Goal: Submit feedback/report problem

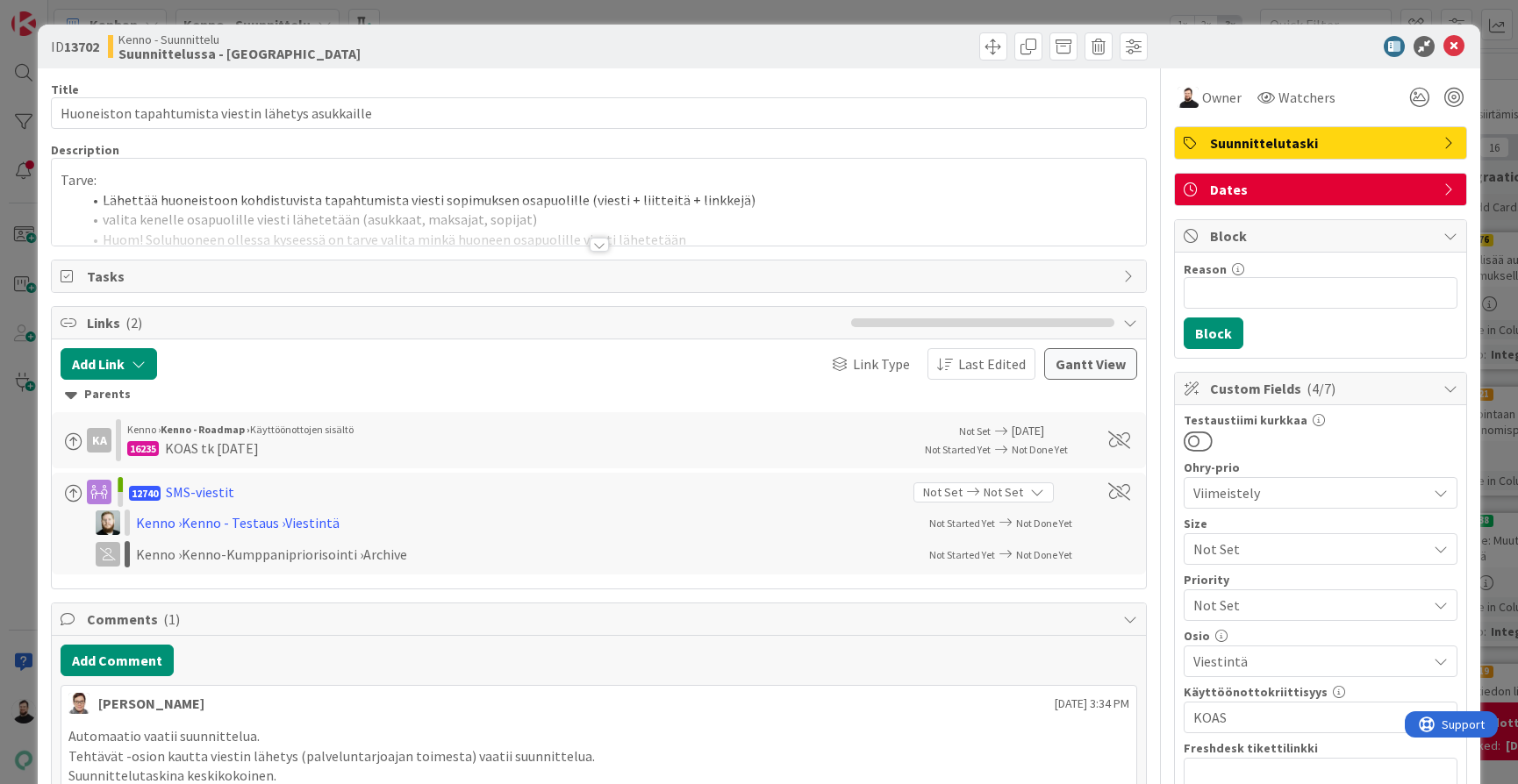
click at [599, 243] on div at bounding box center [599, 244] width 20 height 14
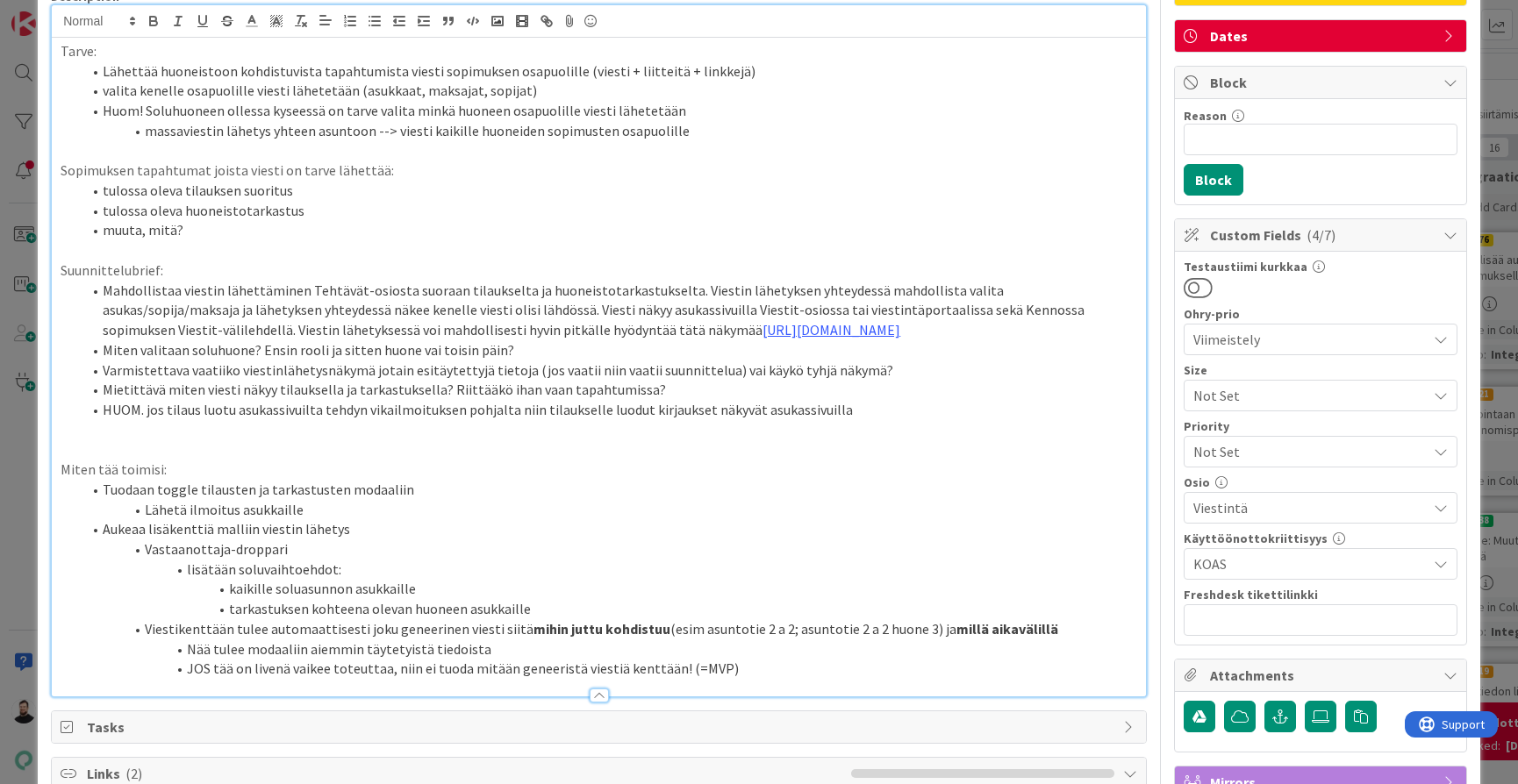
scroll to position [150, 0]
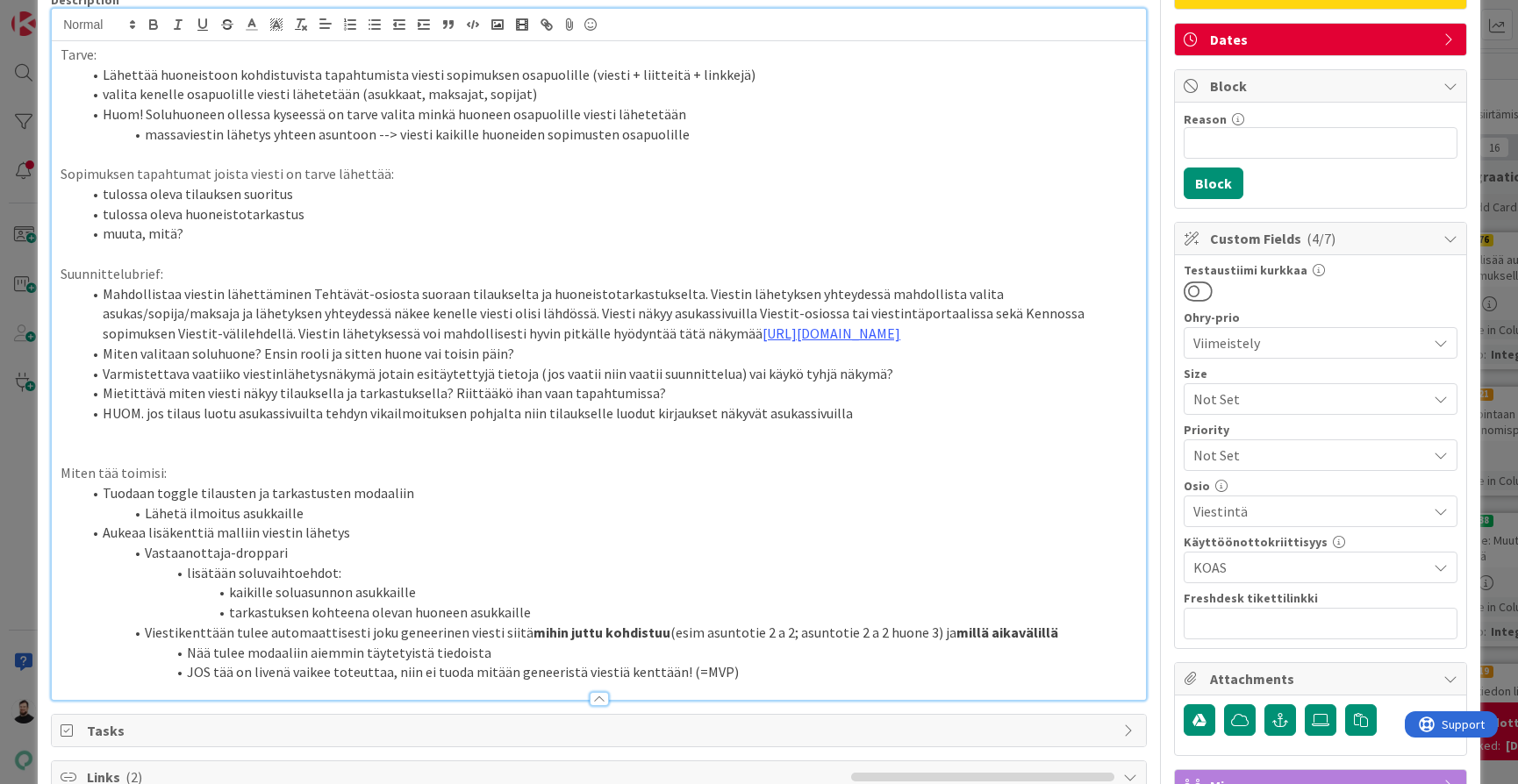
click at [508, 482] on p "Miten tää toimisi:" at bounding box center [599, 474] width 1076 height 21
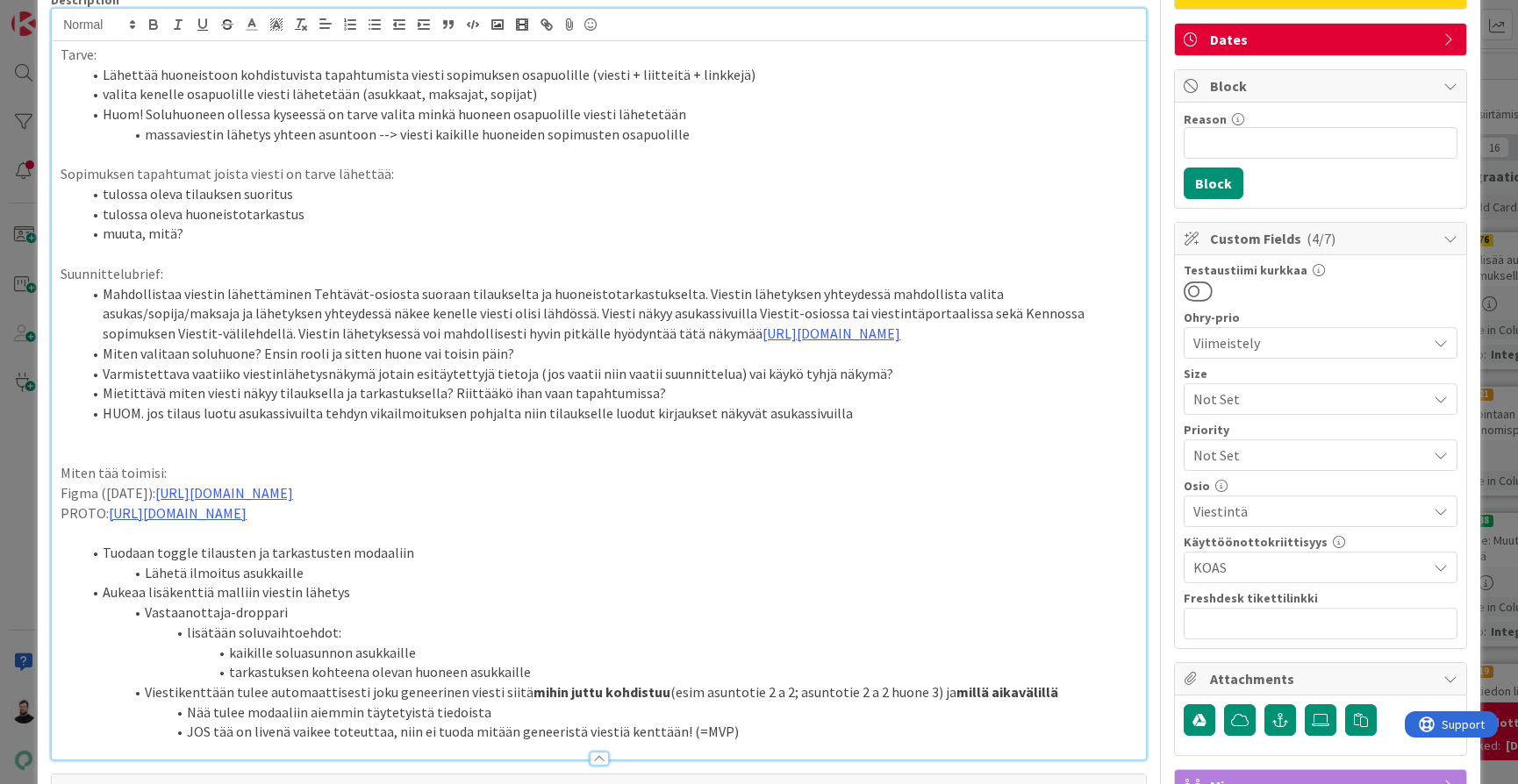
click at [478, 543] on p at bounding box center [599, 533] width 1076 height 21
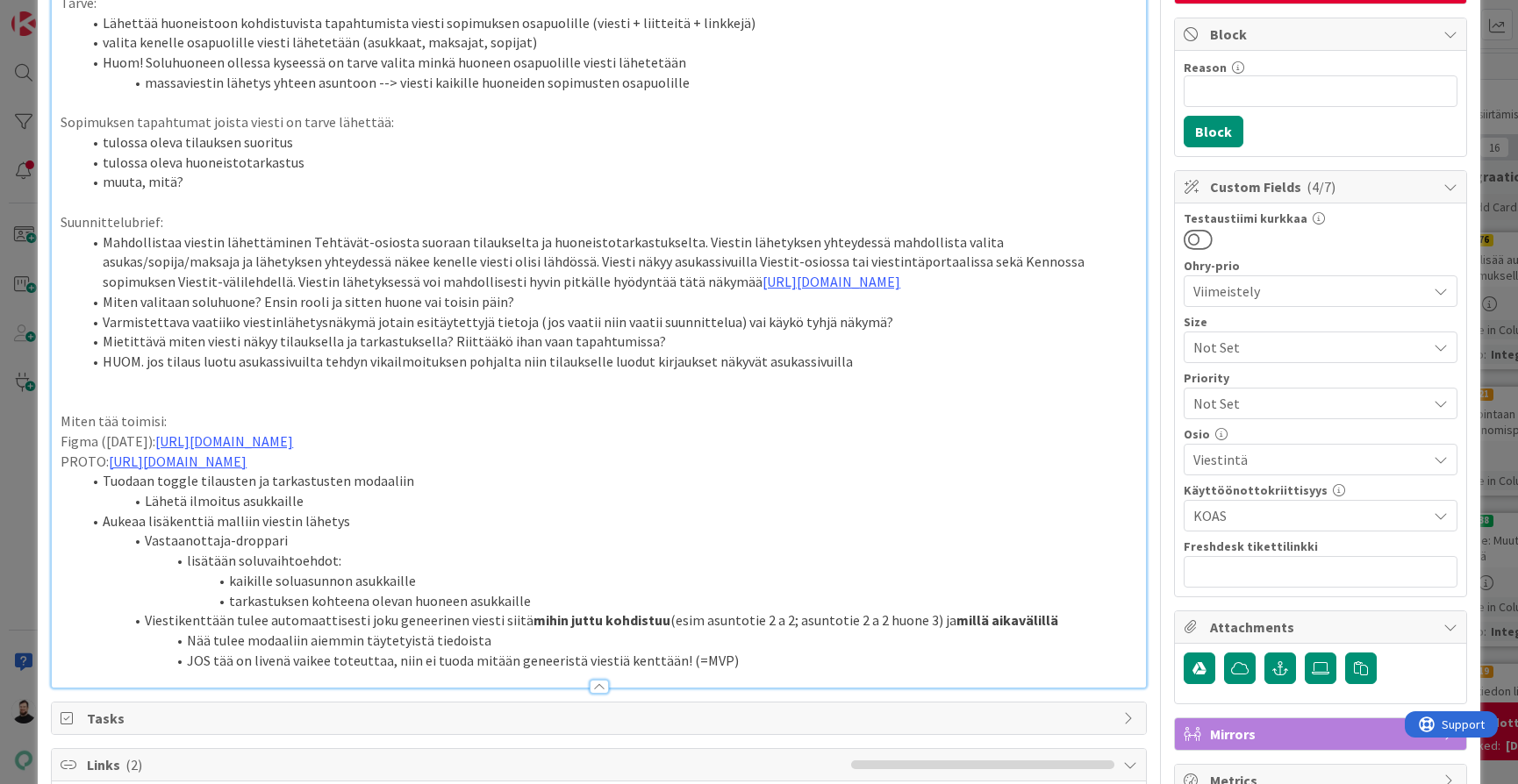
scroll to position [209, 0]
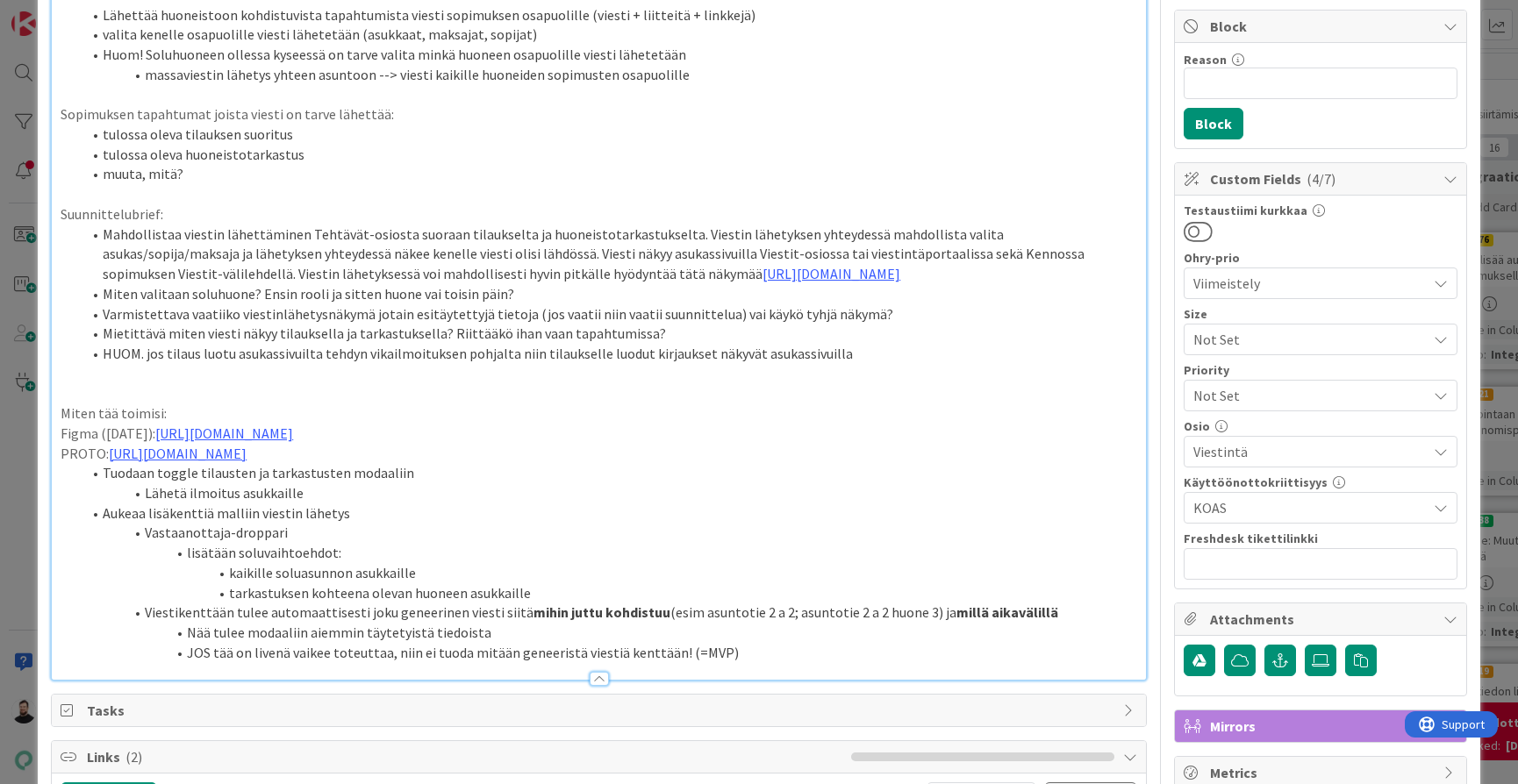
click at [117, 483] on li "Tuodaan toggle tilausten ja tarkastusten modaaliin" at bounding box center [609, 474] width 1055 height 21
click at [146, 504] on li "Lähetä ilmoitus asukkaille" at bounding box center [609, 493] width 1055 height 21
click at [328, 504] on li ""Lähetä ilmoitus asukkaille" at bounding box center [609, 493] width 1055 height 21
click at [448, 543] on li "Vastaanottaja-droppari" at bounding box center [609, 533] width 1055 height 21
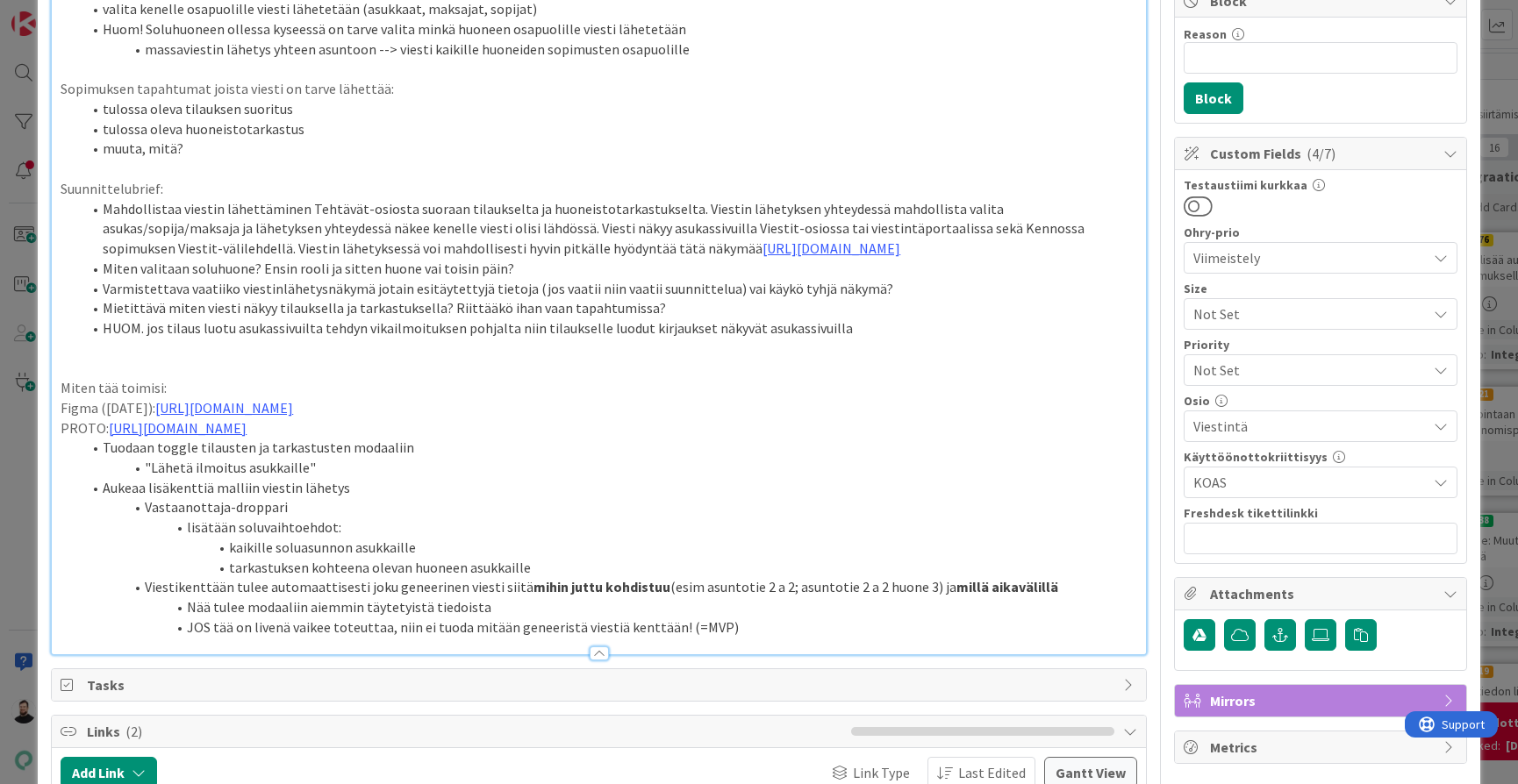
scroll to position [244, 0]
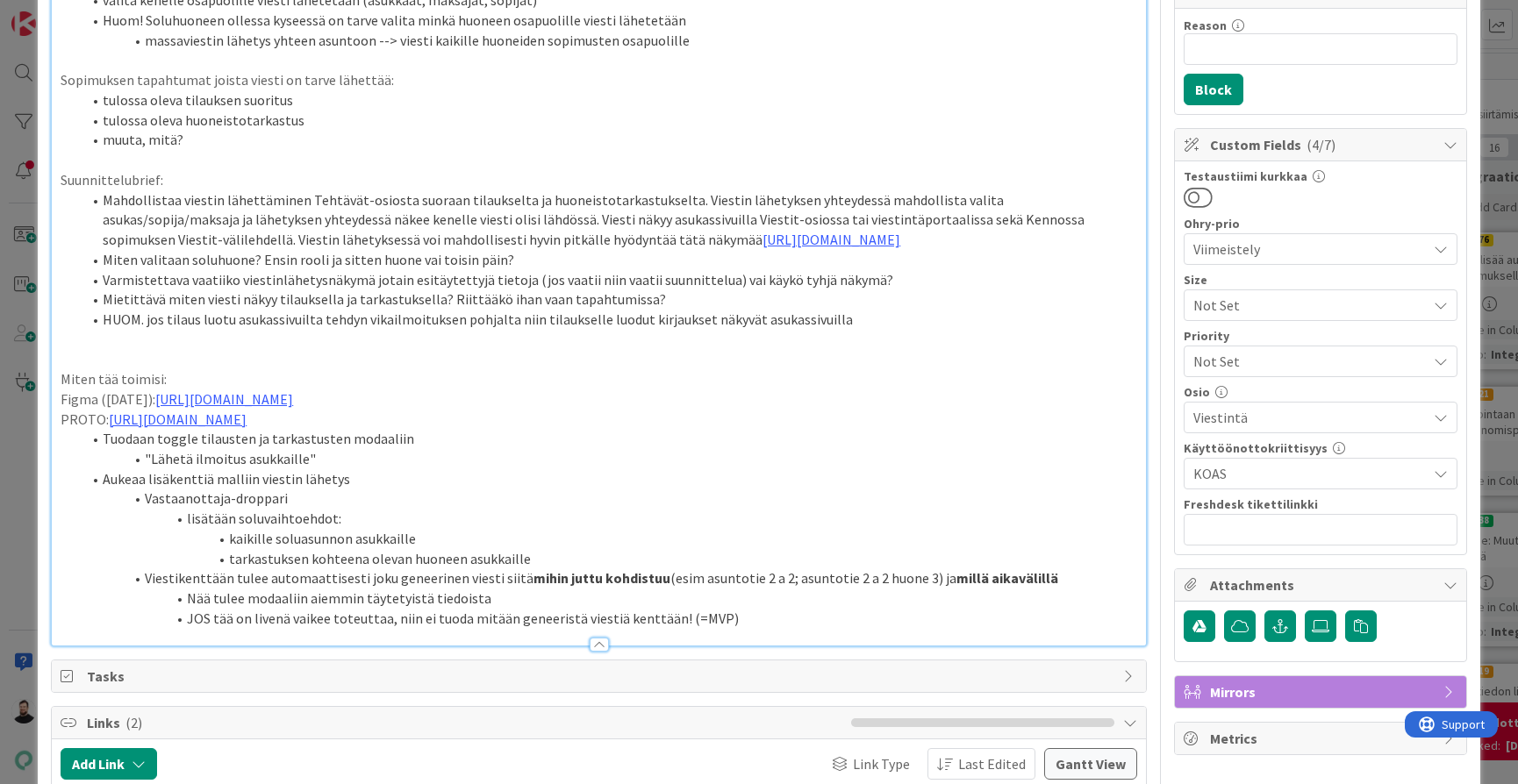
click at [235, 490] on li "Aukeaa lisäkenttiä malliin viestin lähetys" at bounding box center [609, 479] width 1055 height 21
drag, startPoint x: 304, startPoint y: 503, endPoint x: 216, endPoint y: 500, distance: 88.1
click at [216, 490] on li "Aukeaa lisäkenttiä viestin lähetys" at bounding box center [609, 479] width 1055 height 21
click at [213, 490] on li "Aukeaa lisäkenttiä viestin lähetys" at bounding box center [609, 479] width 1055 height 21
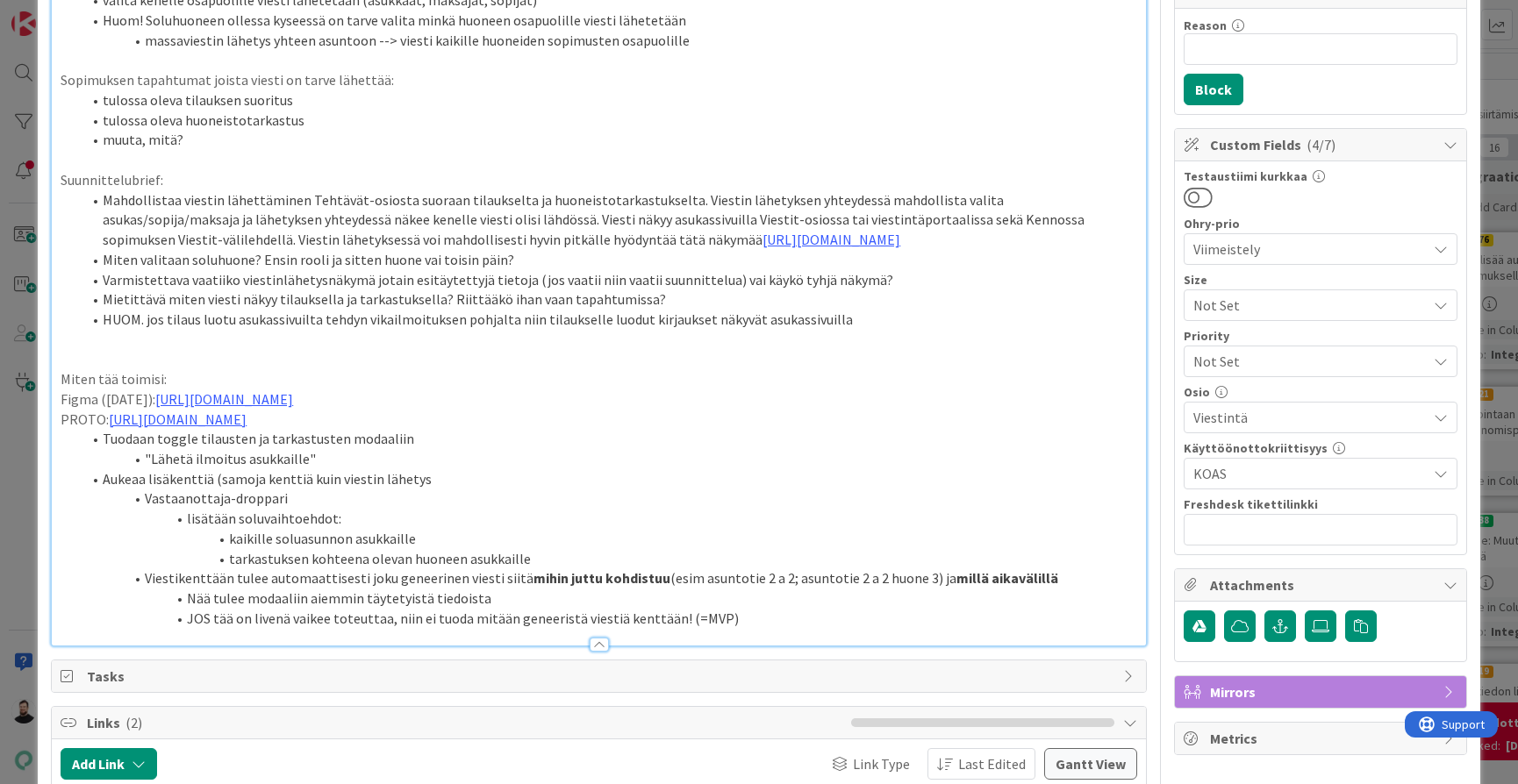
click at [533, 490] on li "Aukeaa lisäkenttiä (samoja kenttiä kuin viestin lähetys" at bounding box center [609, 479] width 1055 height 21
click at [574, 529] on li "lisätään soluvaihtoehdot:" at bounding box center [609, 519] width 1055 height 21
click at [586, 508] on li "Vastaanottaja-droppari" at bounding box center [609, 499] width 1055 height 21
click at [581, 529] on li "lisätään soluvaihtoehdot:" at bounding box center [609, 519] width 1055 height 21
click at [230, 549] on li "kaikille soluasunnon asukkaille" at bounding box center [609, 539] width 1055 height 21
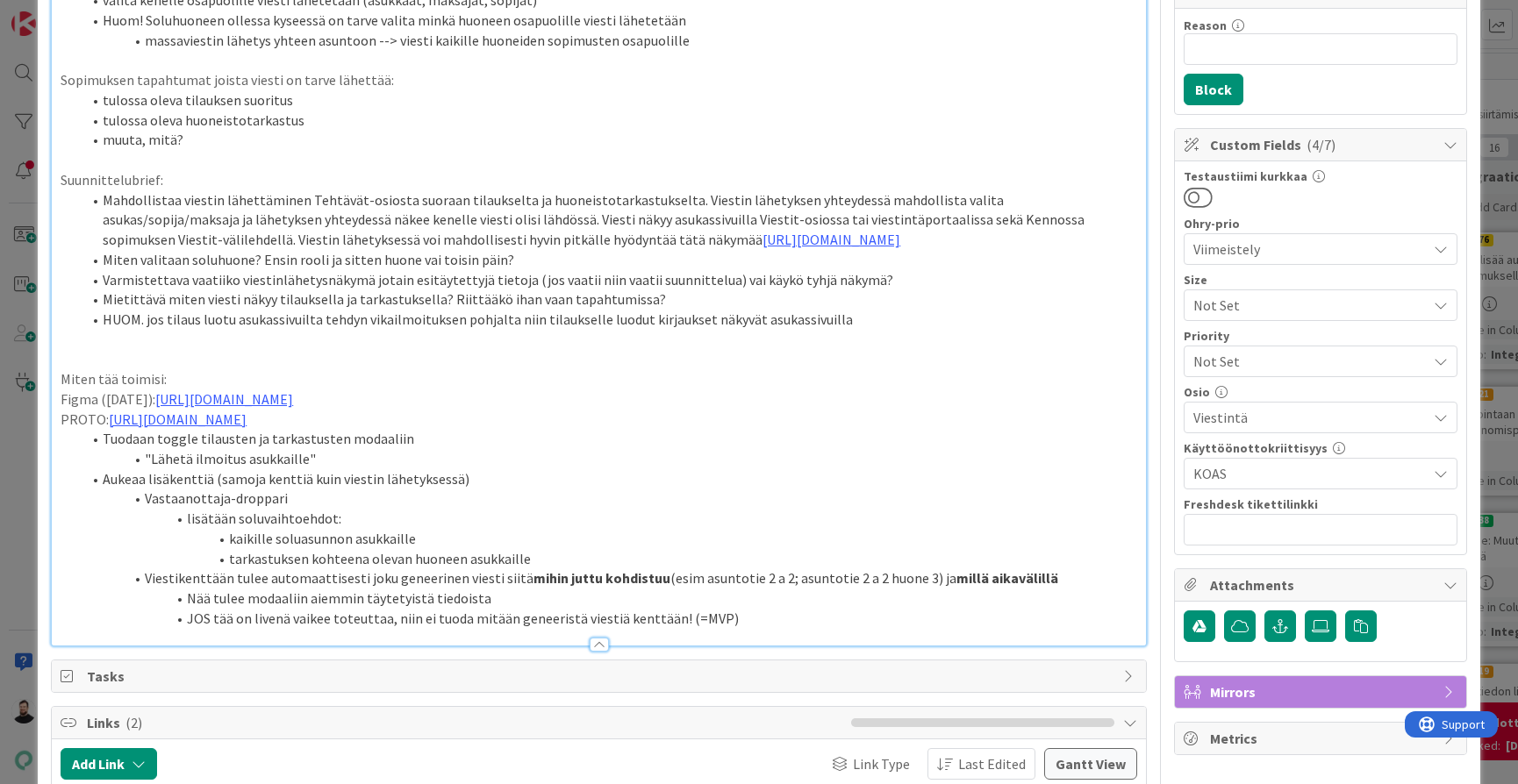
click at [808, 609] on li "Nää tulee modaaliin aiemmin täytetyistä tiedoista" at bounding box center [609, 598] width 1055 height 21
click at [789, 628] on li "JOS tää on livenä vaikee toteuttaa, niin ei tuoda mitään geneeristä viestiä ken…" at bounding box center [609, 619] width 1055 height 21
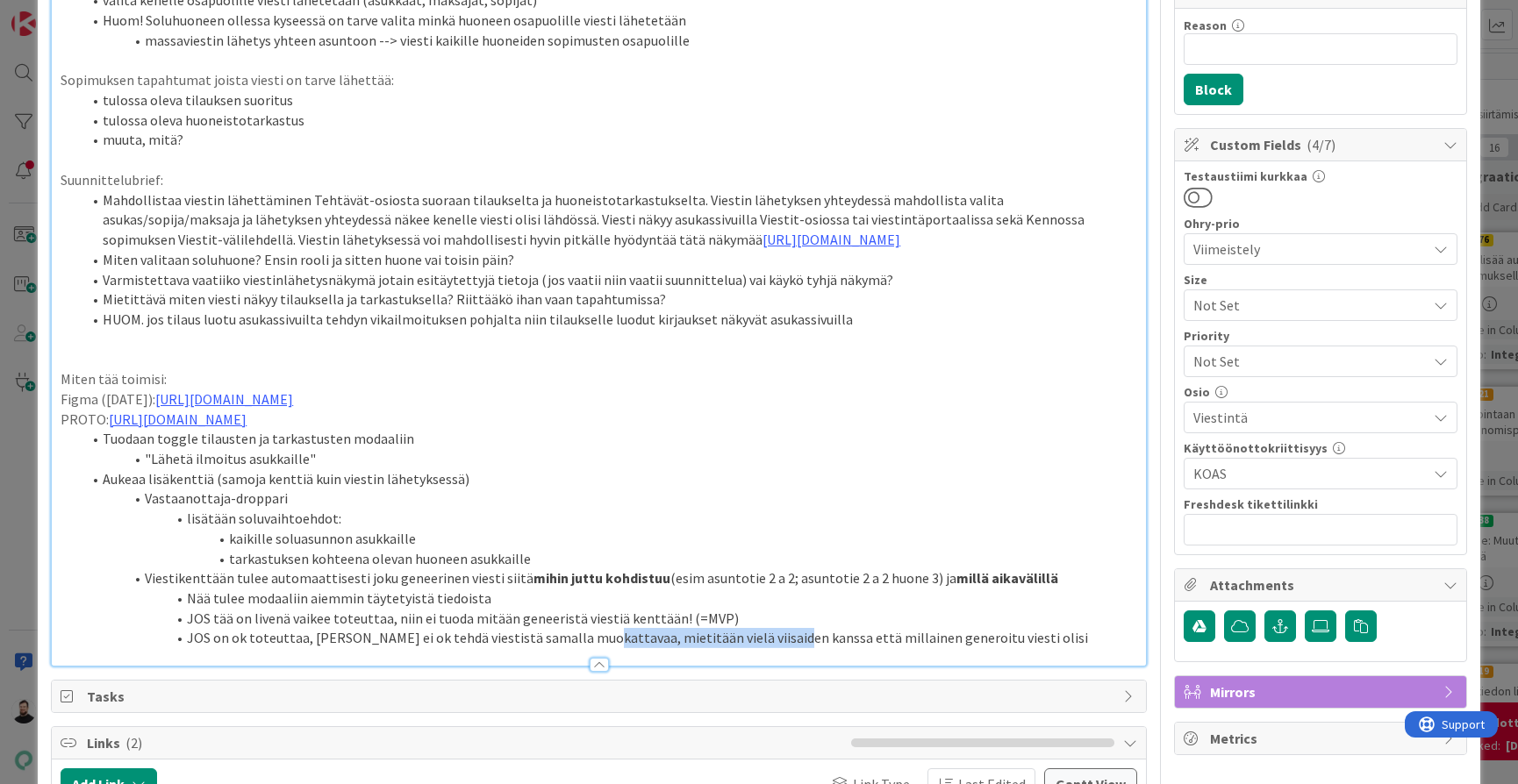
drag, startPoint x: 589, startPoint y: 656, endPoint x: 773, endPoint y: 651, distance: 184.1
click at [773, 648] on li "JOS on ok toteuttaa, [PERSON_NAME] ei ok tehdä viestistä samalla muokattavaa, m…" at bounding box center [609, 638] width 1055 height 21
click at [1000, 648] on li "JOS on ok toteuttaa, [PERSON_NAME] ei ok tehdä viestistä samalla muokattavaa, m…" at bounding box center [609, 638] width 1055 height 21
click at [482, 609] on li "Nää tulee modaaliin aiemmin täytetyistä tiedoista" at bounding box center [609, 598] width 1055 height 21
click at [547, 628] on li "JOS tää on livenä vaikee toteuttaa, niin ei tuoda mitään geneeristä viestiä ken…" at bounding box center [609, 619] width 1055 height 21
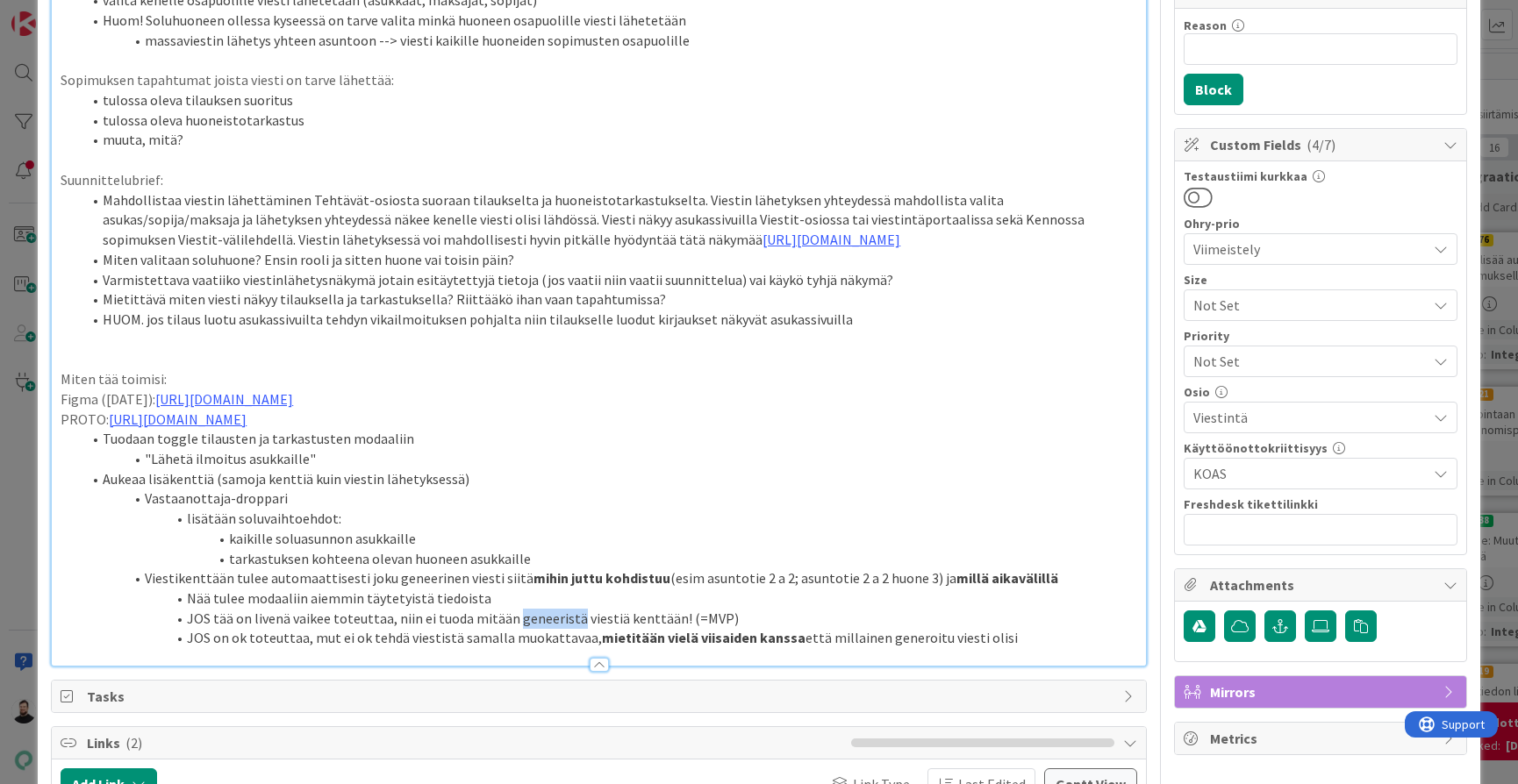
click at [547, 628] on li "JOS tää on livenä vaikee toteuttaa, niin ei tuoda mitään geneeristä viestiä ken…" at bounding box center [609, 619] width 1055 height 21
click at [665, 628] on li "JOS tää on livenä vaikee toteuttaa, niin ei tuoda mitään geneeristä viestiä ken…" at bounding box center [609, 619] width 1055 height 21
click at [1015, 648] on li "JOS on ok toteuttaa, [PERSON_NAME] ei ok tehdä viestistä samalla muokattavaa, m…" at bounding box center [609, 638] width 1055 height 21
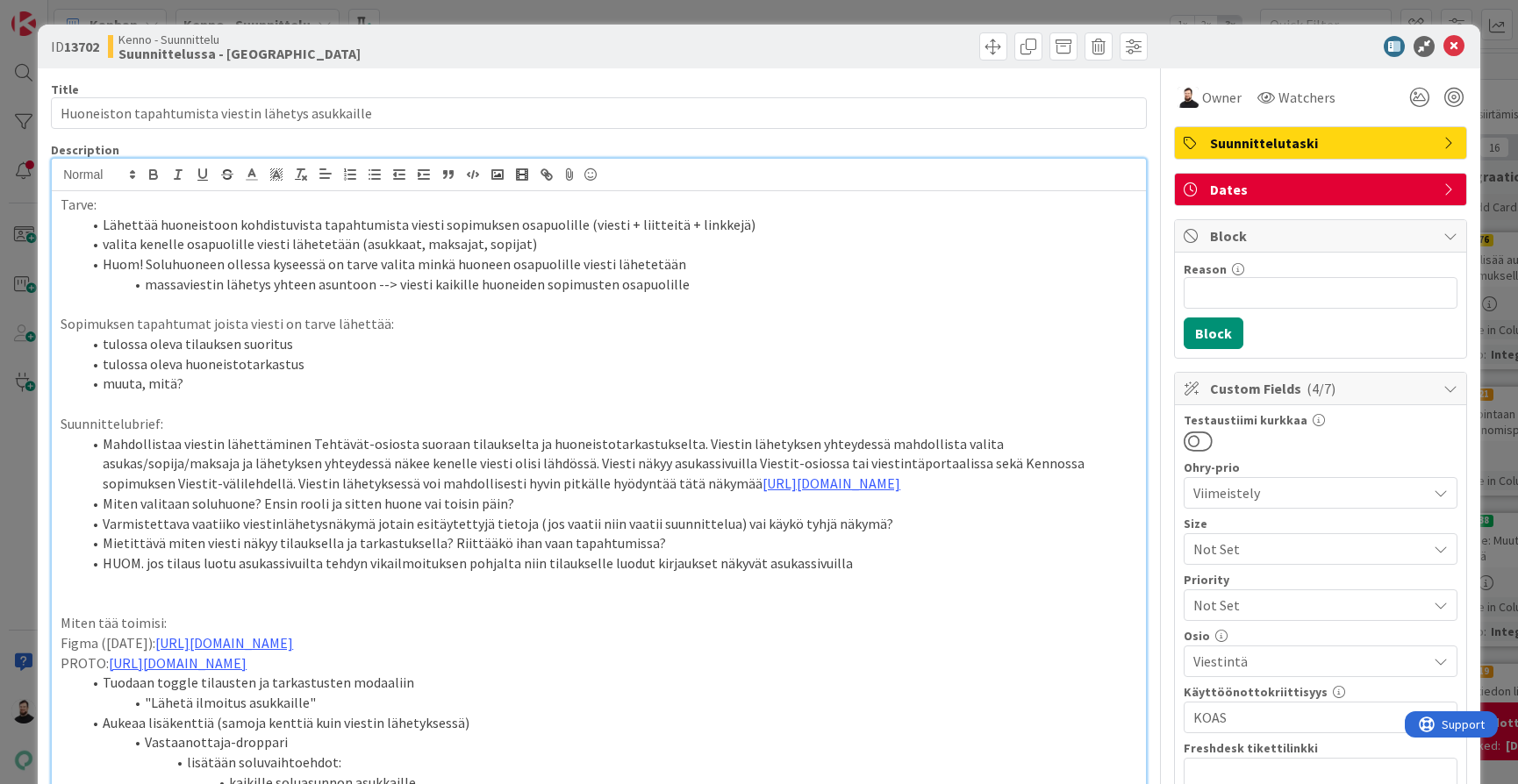
scroll to position [0, 0]
click at [1241, 236] on span "Block" at bounding box center [1321, 235] width 224 height 21
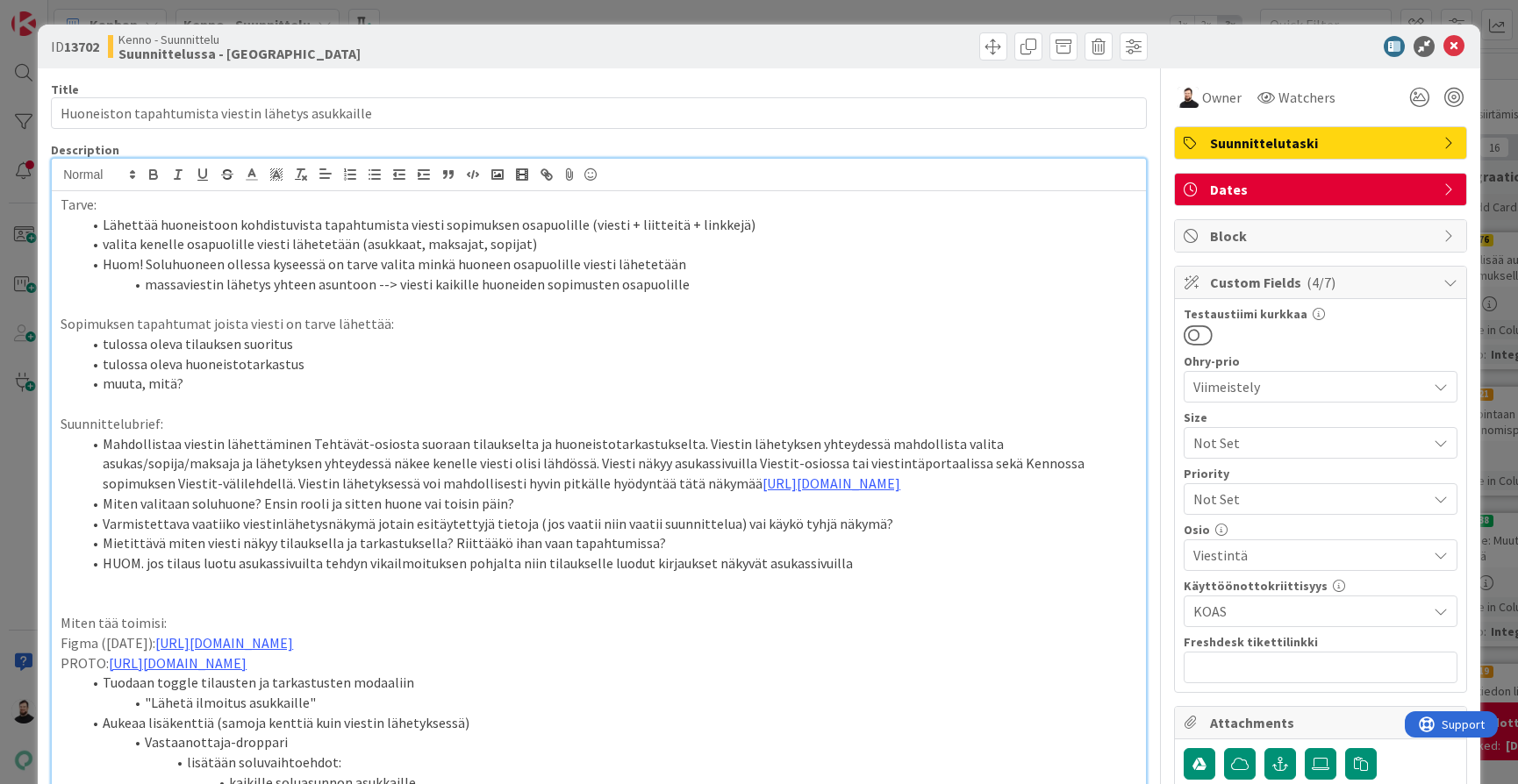
click at [1241, 248] on div "Block" at bounding box center [1320, 236] width 291 height 32
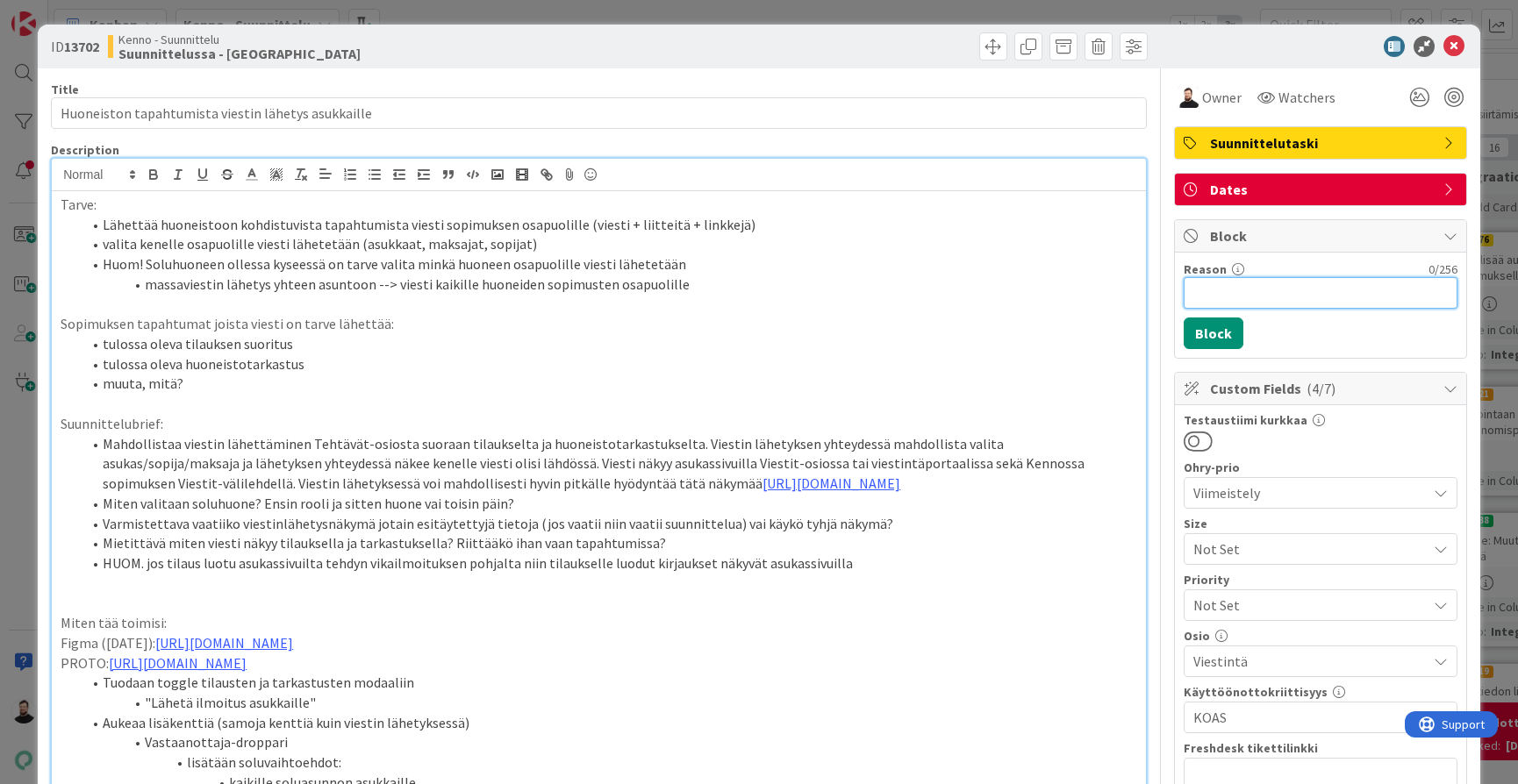
click at [1243, 293] on input "Reason" at bounding box center [1320, 293] width 274 height 32
type input "synkkaan"
click at [1227, 341] on button "Block" at bounding box center [1213, 333] width 60 height 32
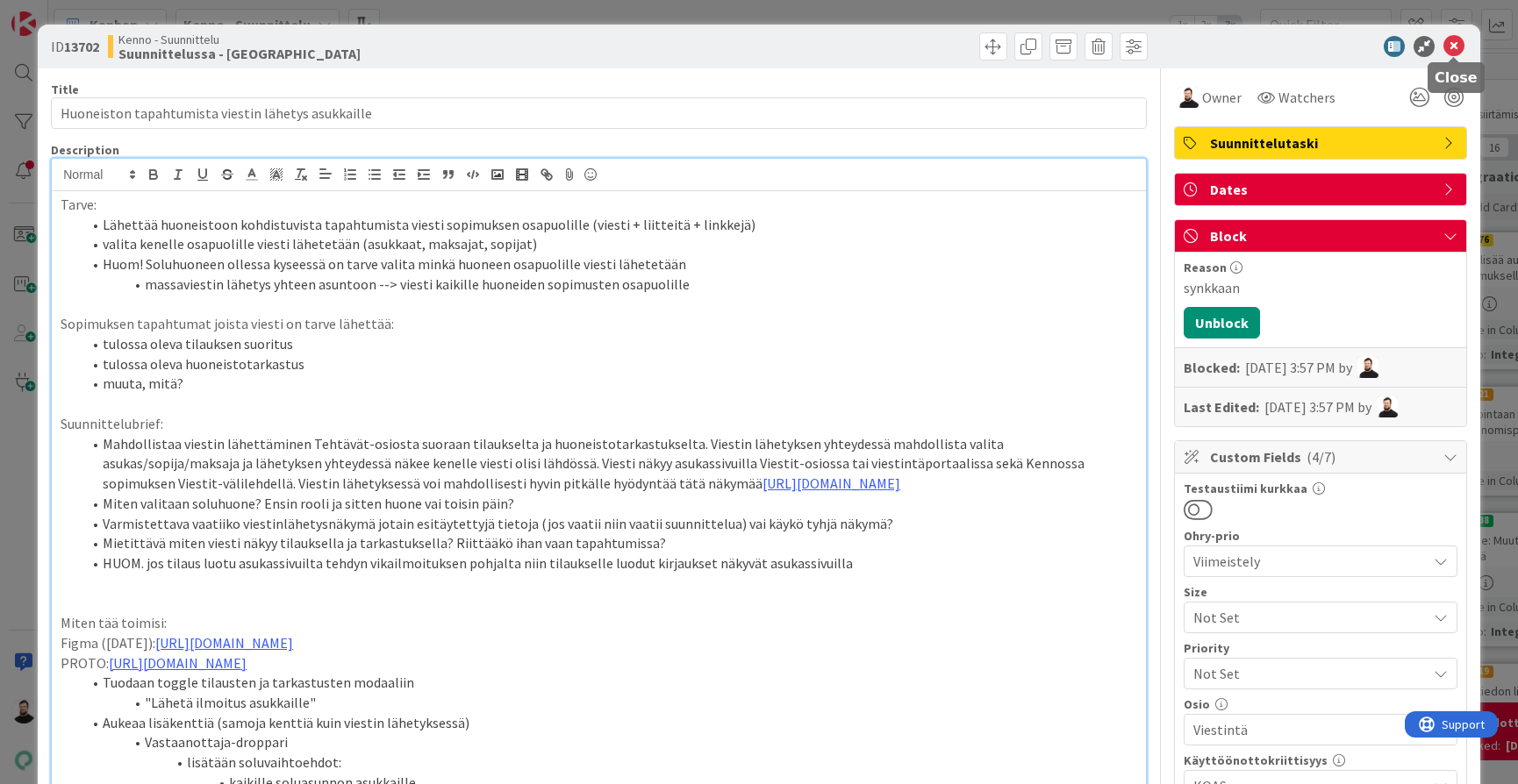
click at [1455, 53] on icon at bounding box center [1453, 46] width 21 height 21
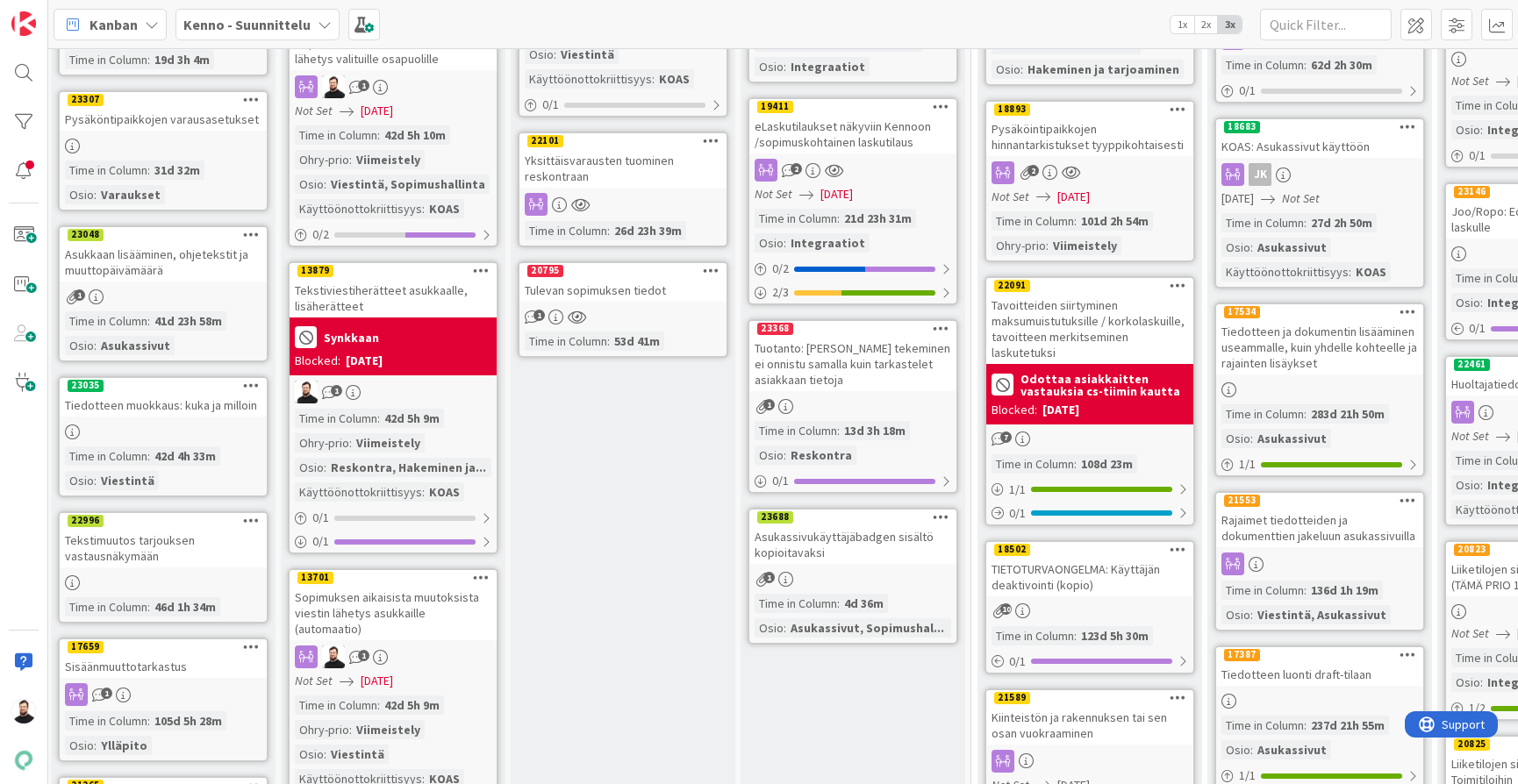
scroll to position [952, 4]
